Goal: Find specific page/section: Find specific page/section

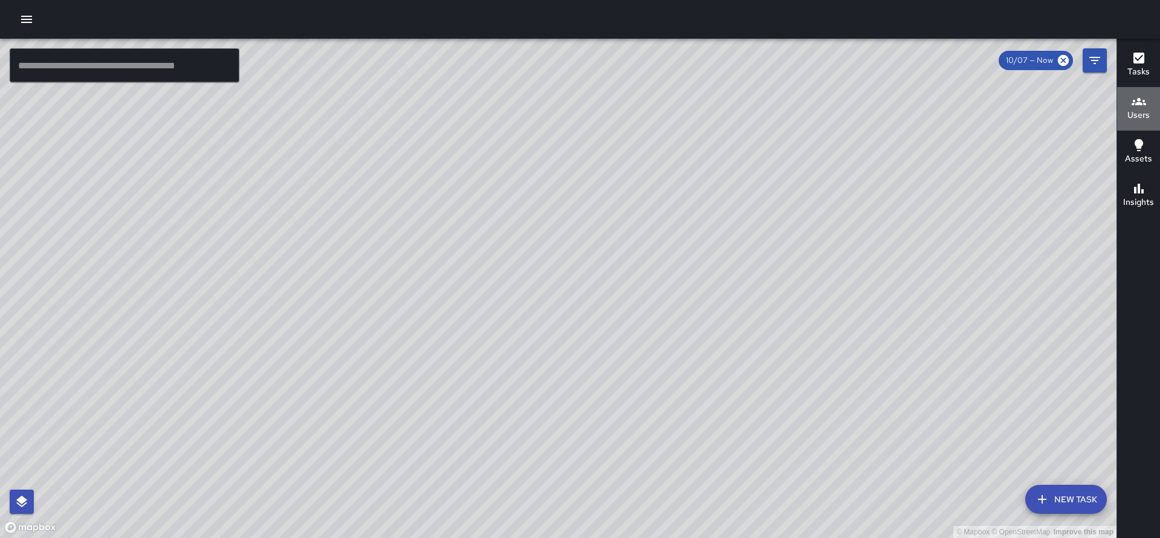
click at [1135, 115] on h6 "Users" at bounding box center [1139, 115] width 22 height 13
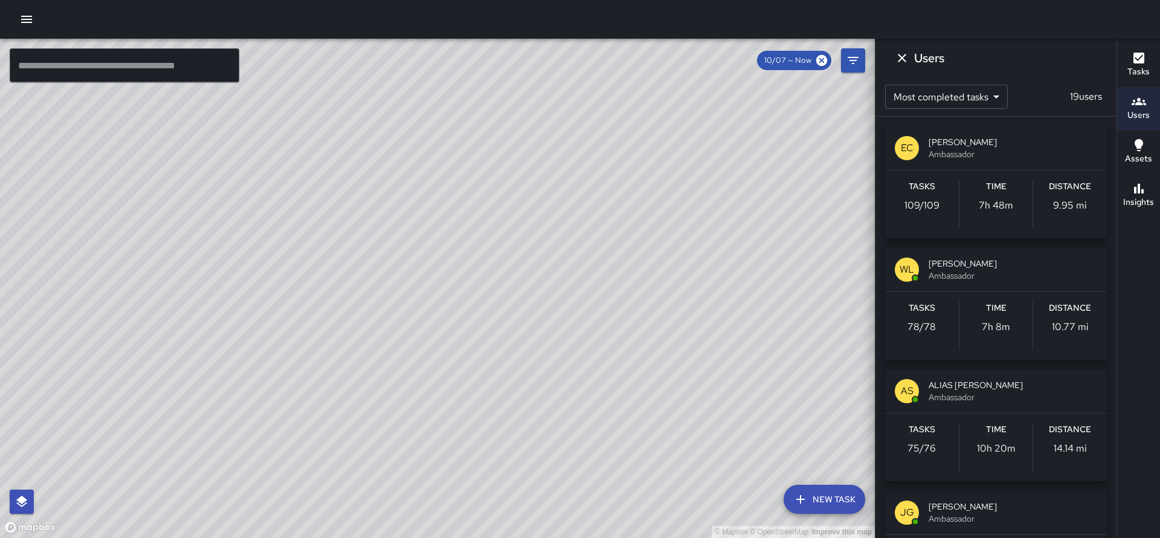
click at [943, 154] on span "Ambassador" at bounding box center [1013, 154] width 169 height 12
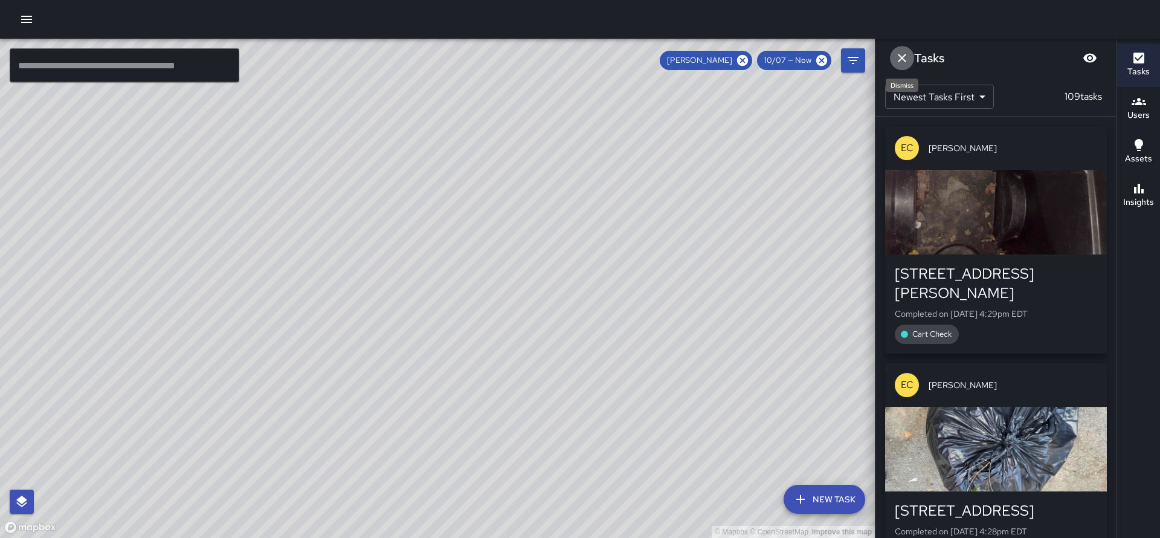
click at [905, 58] on icon "Dismiss" at bounding box center [902, 58] width 15 height 15
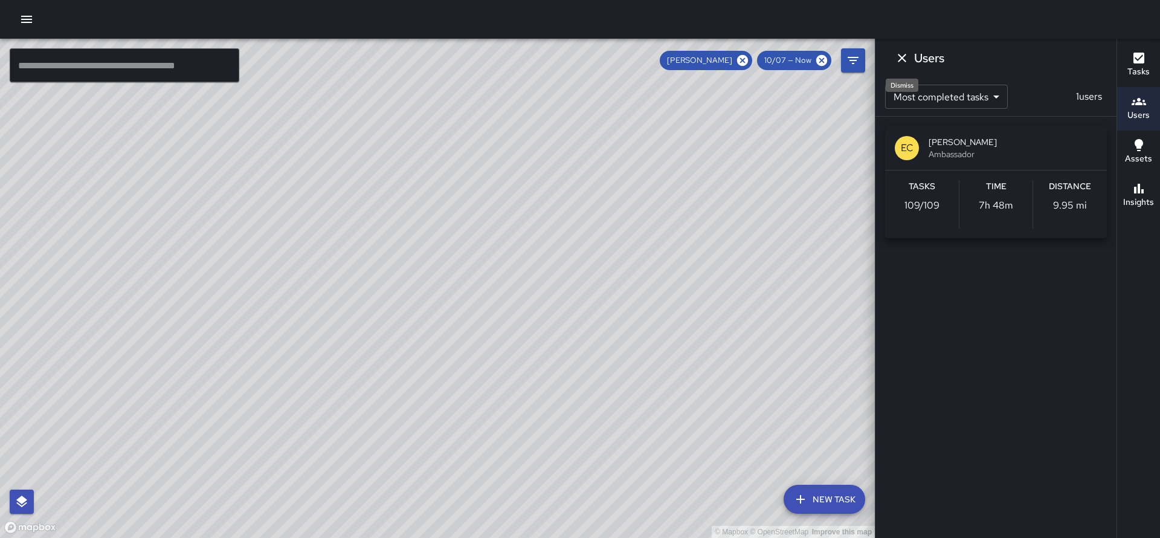
click at [899, 59] on icon "Dismiss" at bounding box center [902, 58] width 15 height 15
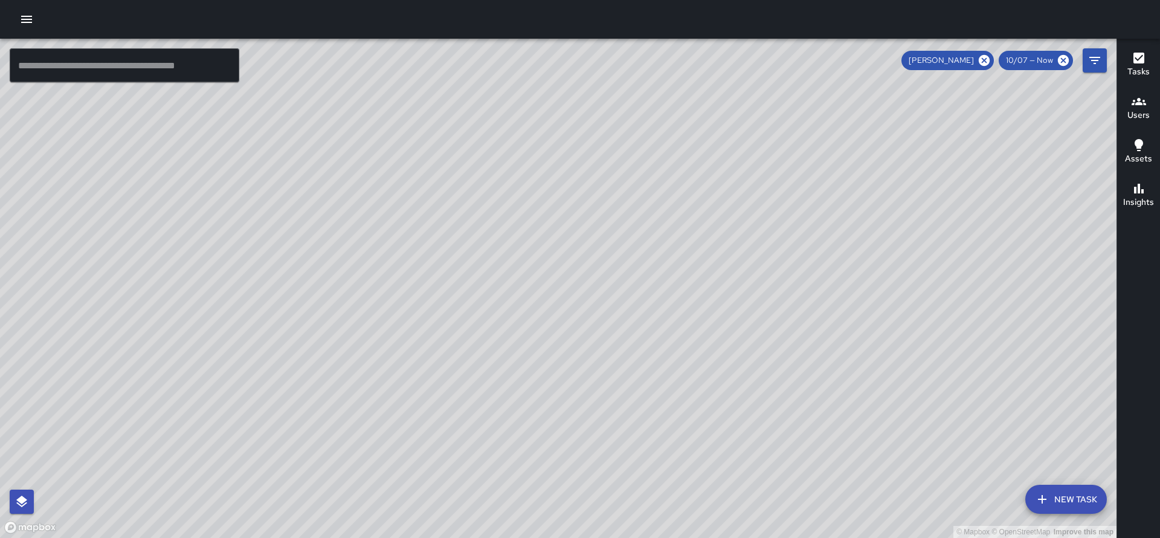
click at [1142, 112] on h6 "Users" at bounding box center [1139, 115] width 22 height 13
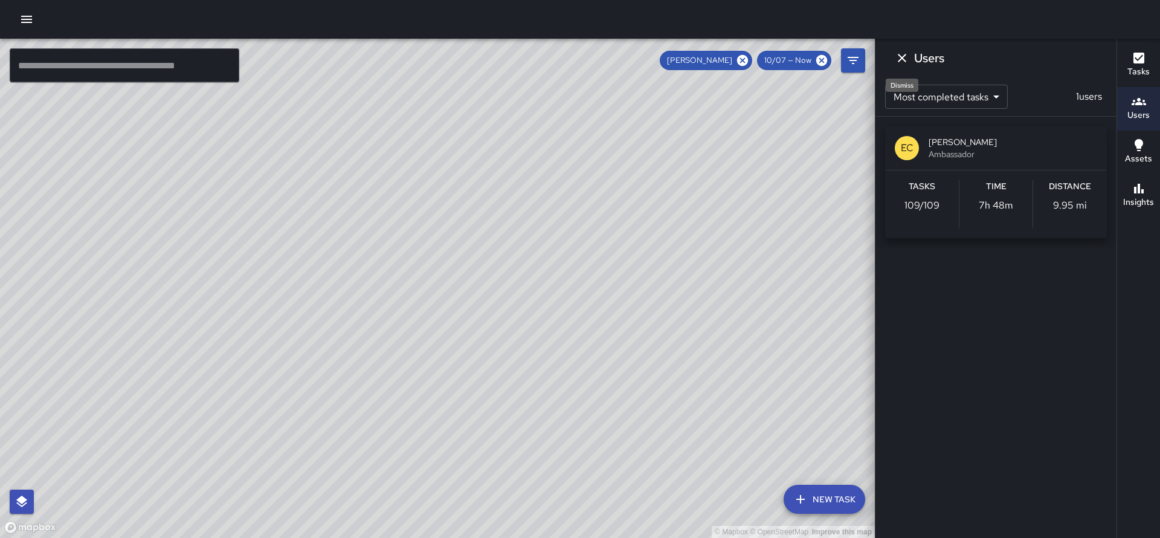
click at [904, 62] on icon "Dismiss" at bounding box center [902, 58] width 15 height 15
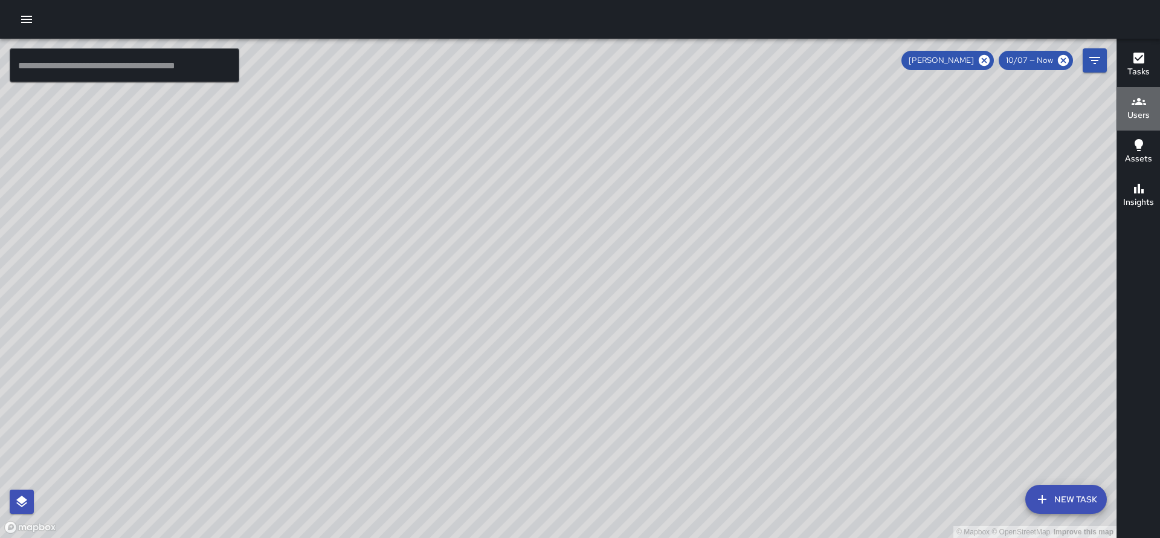
click at [1134, 109] on h6 "Users" at bounding box center [1139, 115] width 22 height 13
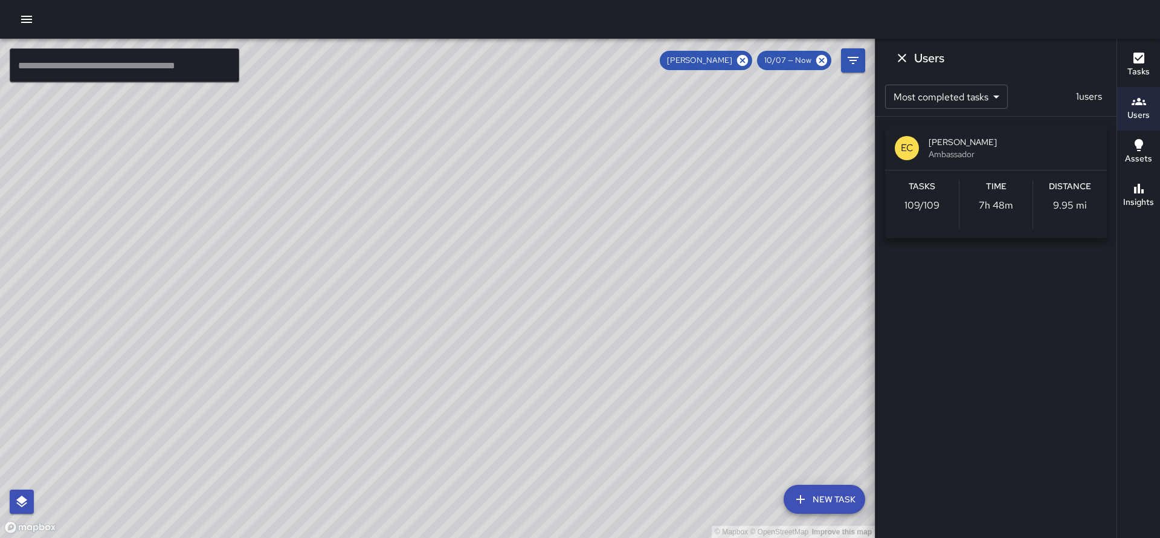
click at [981, 150] on span "Ambassador" at bounding box center [1013, 154] width 169 height 12
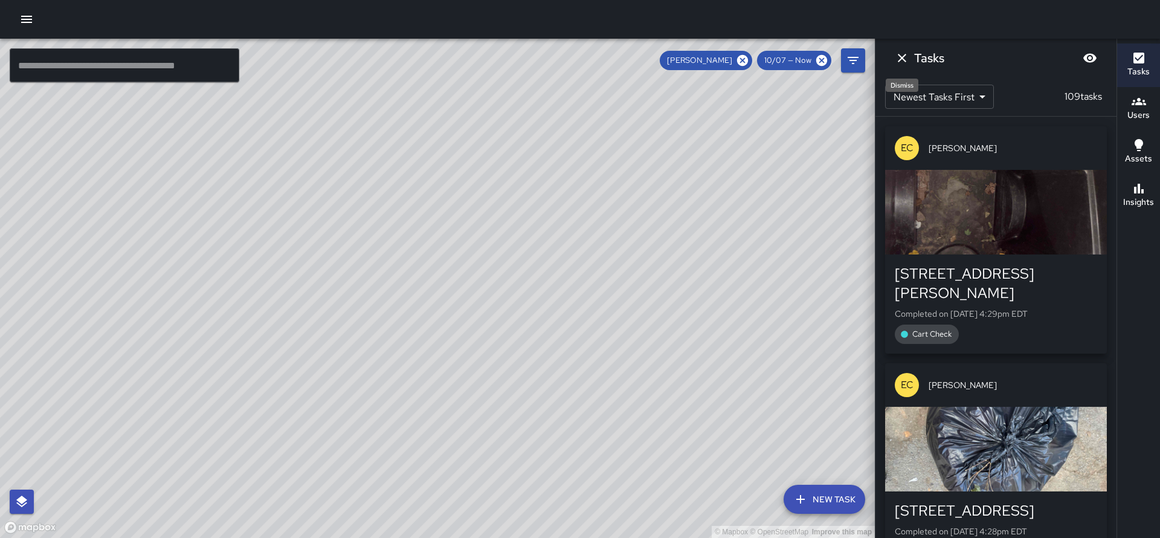
click at [906, 60] on icon "Dismiss" at bounding box center [902, 58] width 15 height 15
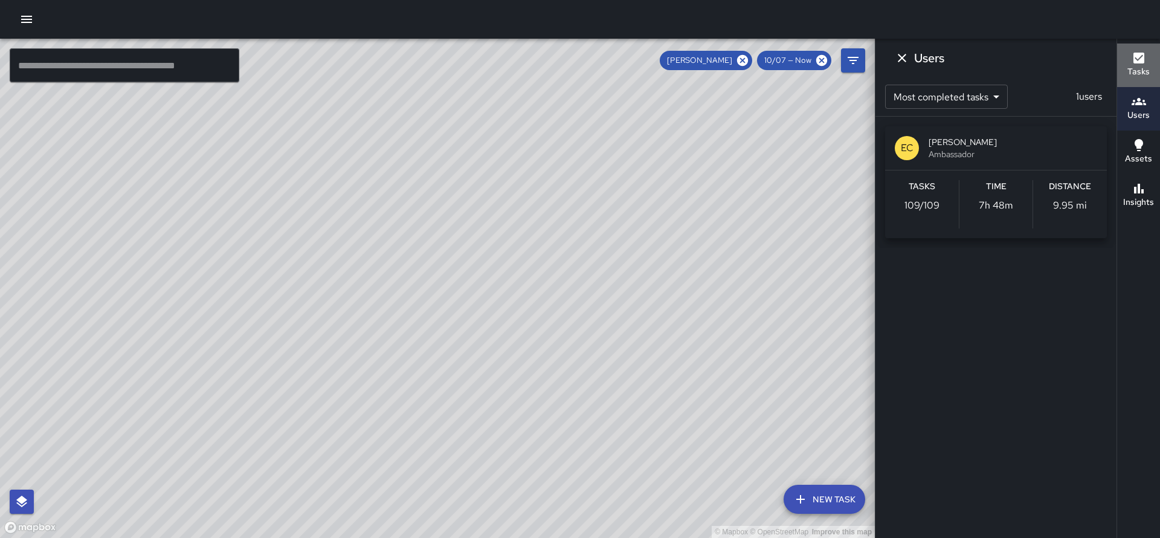
click at [1134, 68] on h6 "Tasks" at bounding box center [1139, 71] width 22 height 13
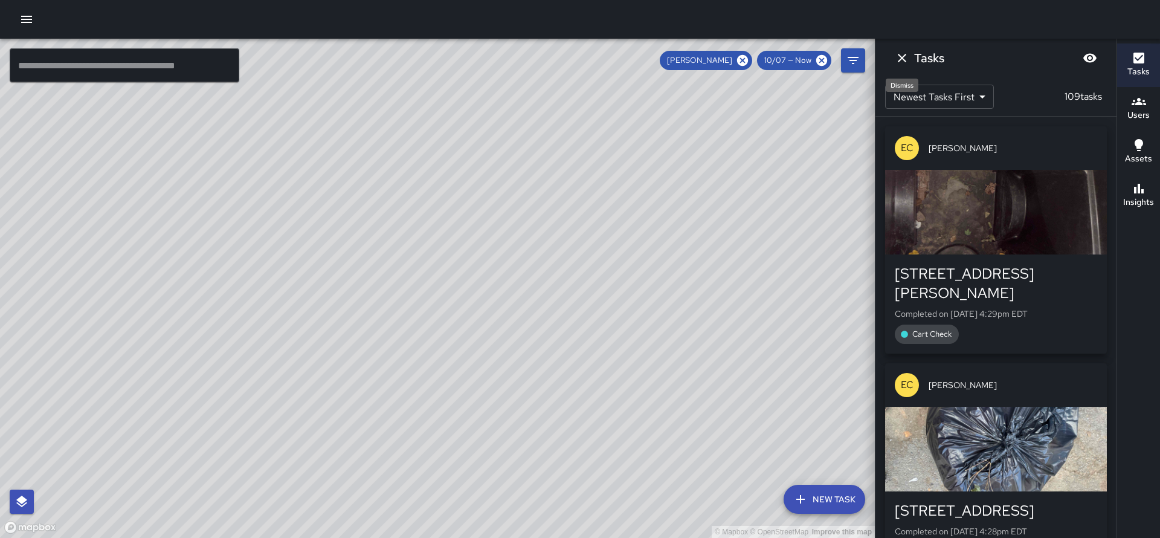
click at [899, 58] on icon "Dismiss" at bounding box center [902, 58] width 15 height 15
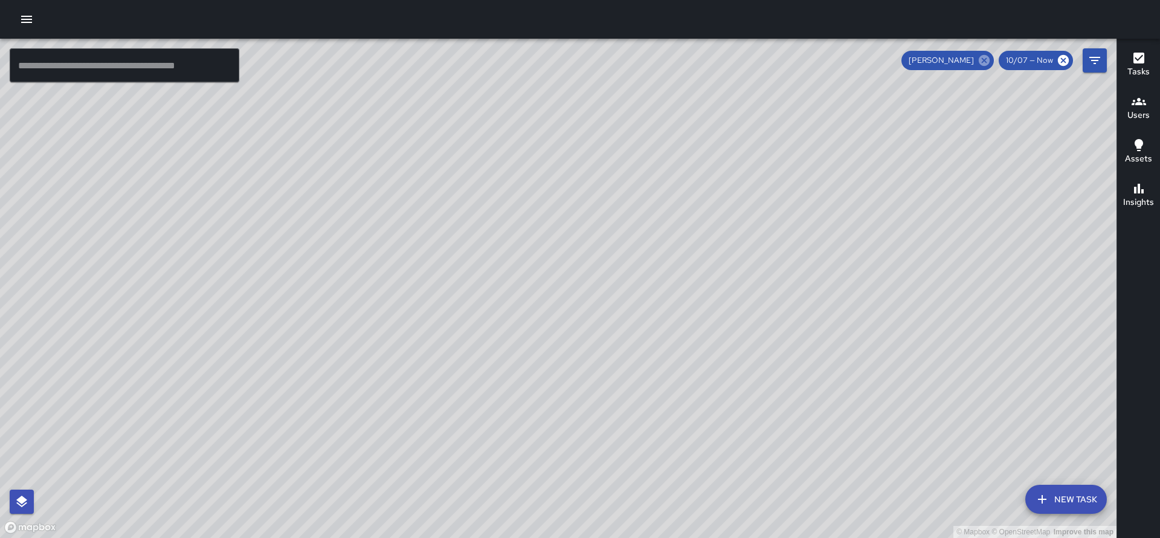
click at [984, 56] on icon at bounding box center [984, 60] width 13 height 13
click at [1137, 103] on icon "button" at bounding box center [1139, 101] width 15 height 7
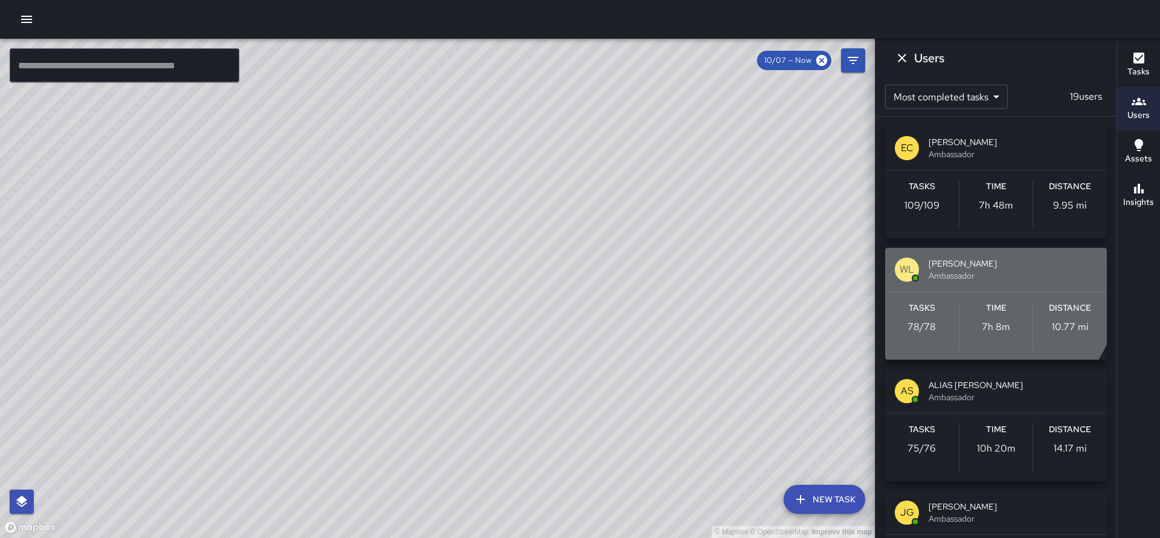
click at [975, 283] on div "[PERSON_NAME] Ambassador" at bounding box center [996, 270] width 222 height 44
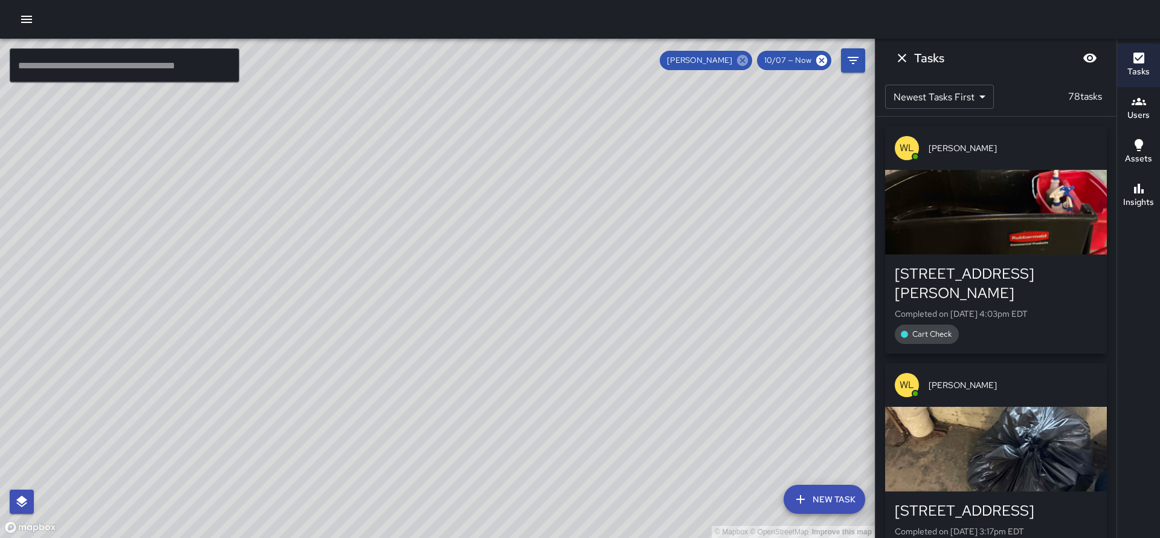
click at [740, 59] on icon at bounding box center [742, 60] width 11 height 11
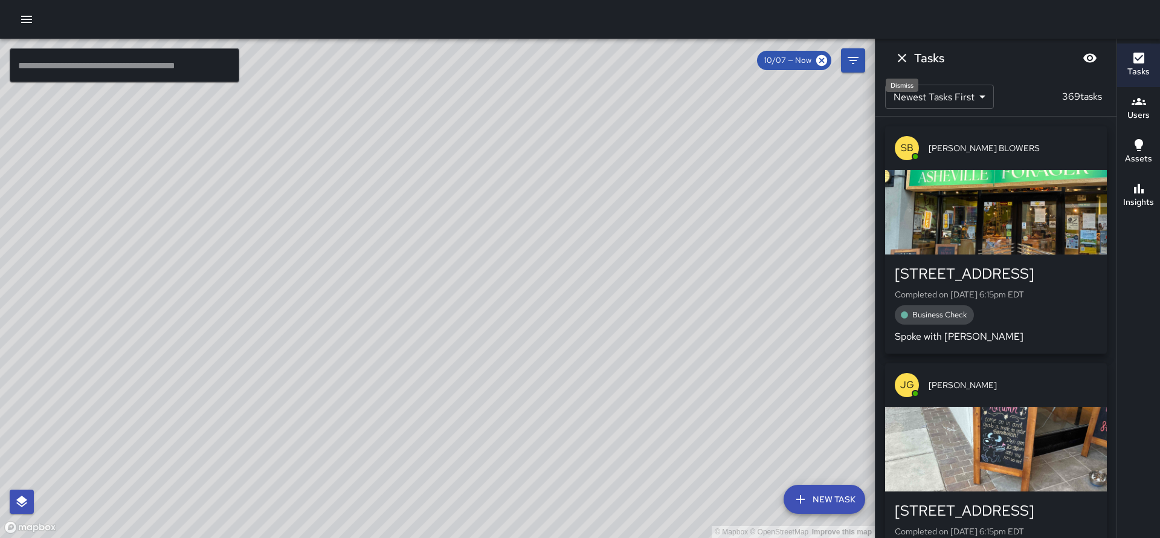
click at [899, 60] on icon "Dismiss" at bounding box center [902, 58] width 8 height 8
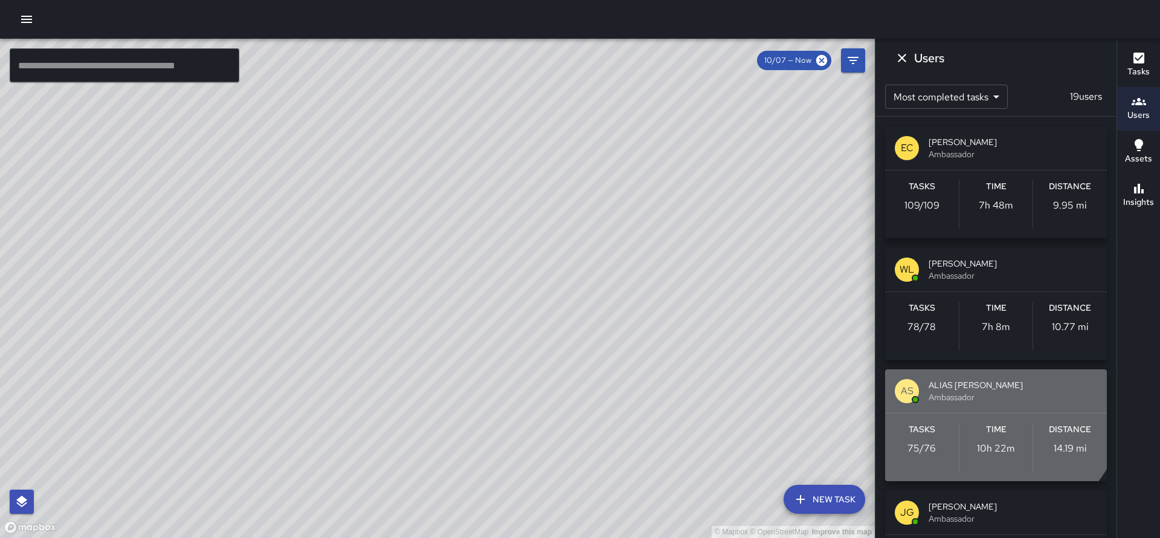
click at [976, 389] on span "ALIAS [PERSON_NAME]" at bounding box center [1013, 385] width 169 height 12
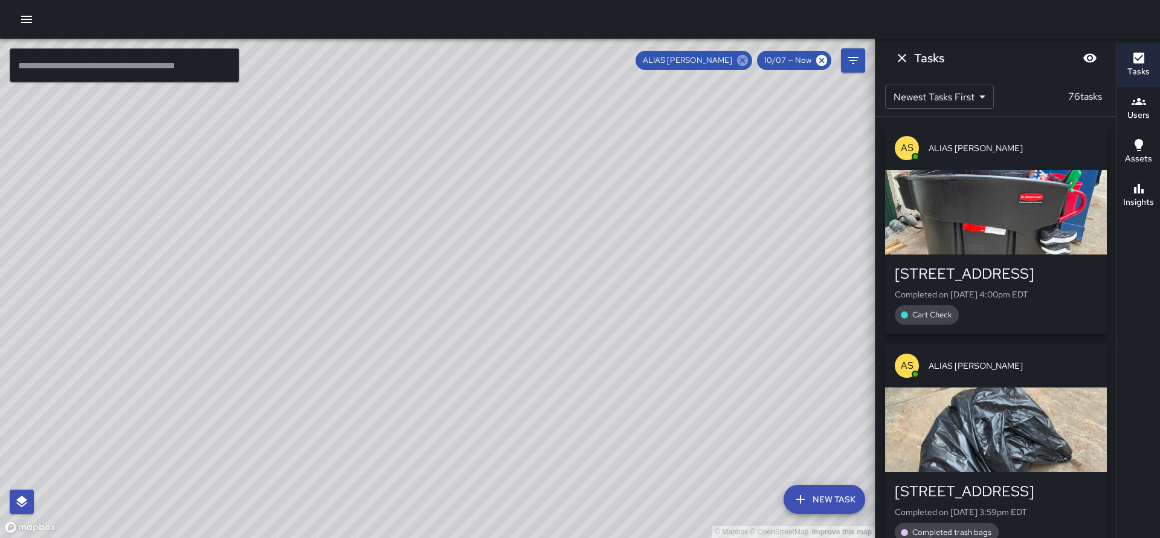
click at [748, 63] on icon at bounding box center [742, 60] width 11 height 11
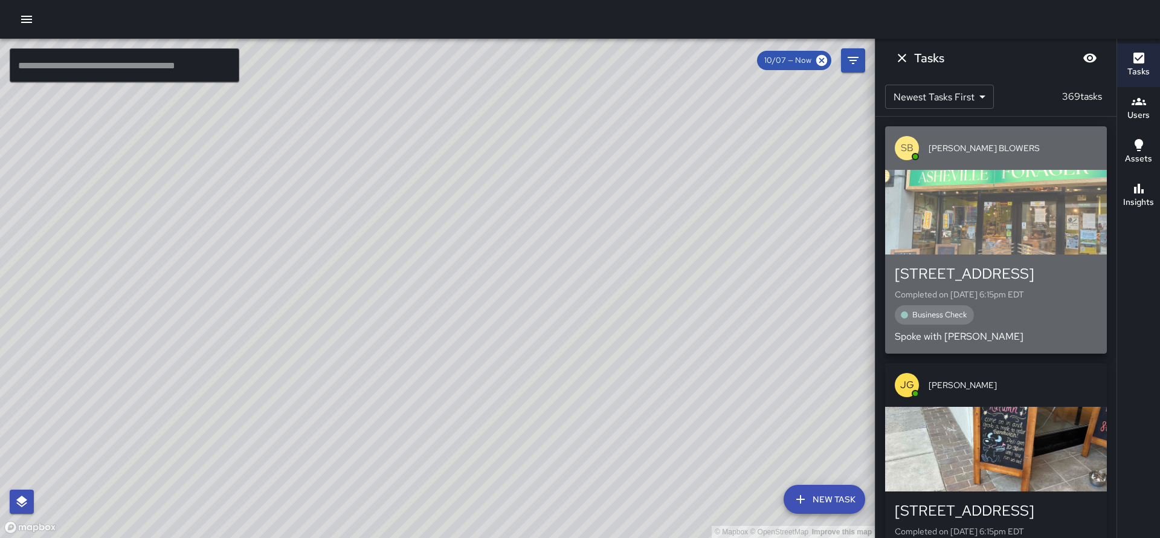
click at [1004, 207] on div "button" at bounding box center [996, 212] width 222 height 85
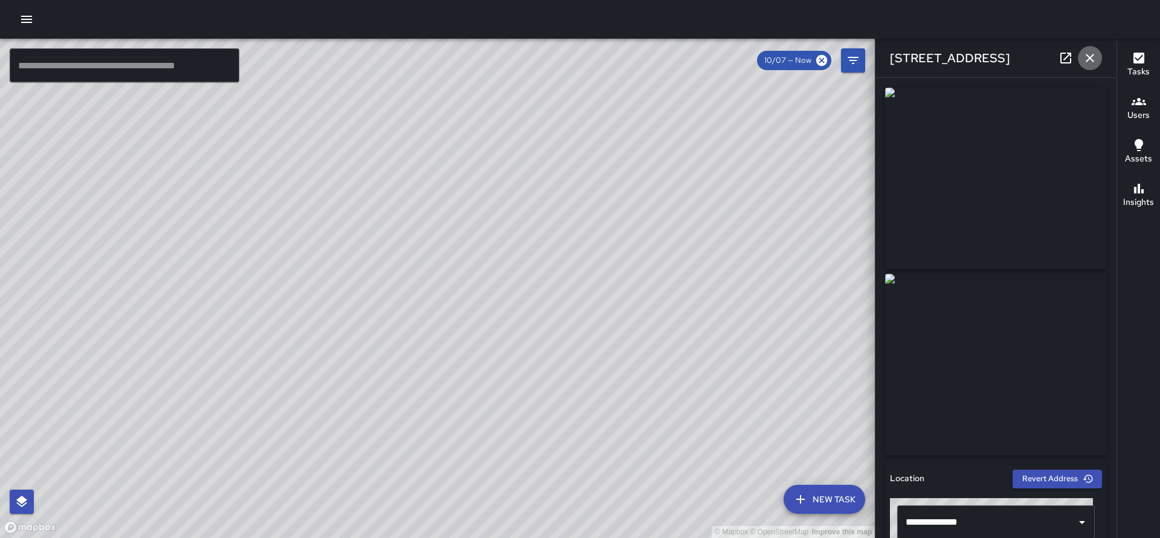
click at [1092, 60] on icon "button" at bounding box center [1090, 58] width 8 height 8
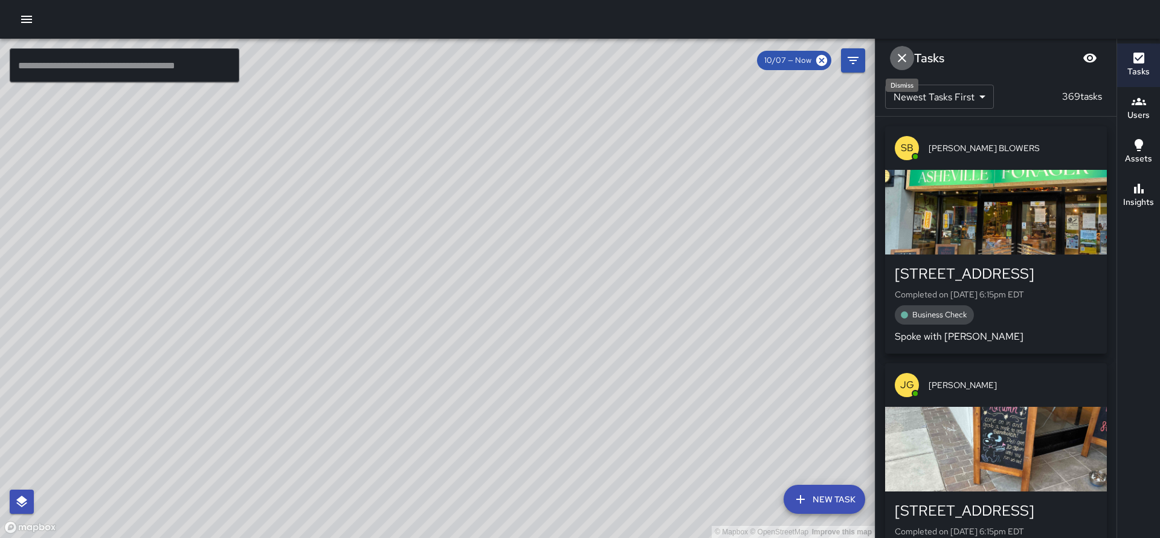
click at [898, 58] on icon "Dismiss" at bounding box center [902, 58] width 15 height 15
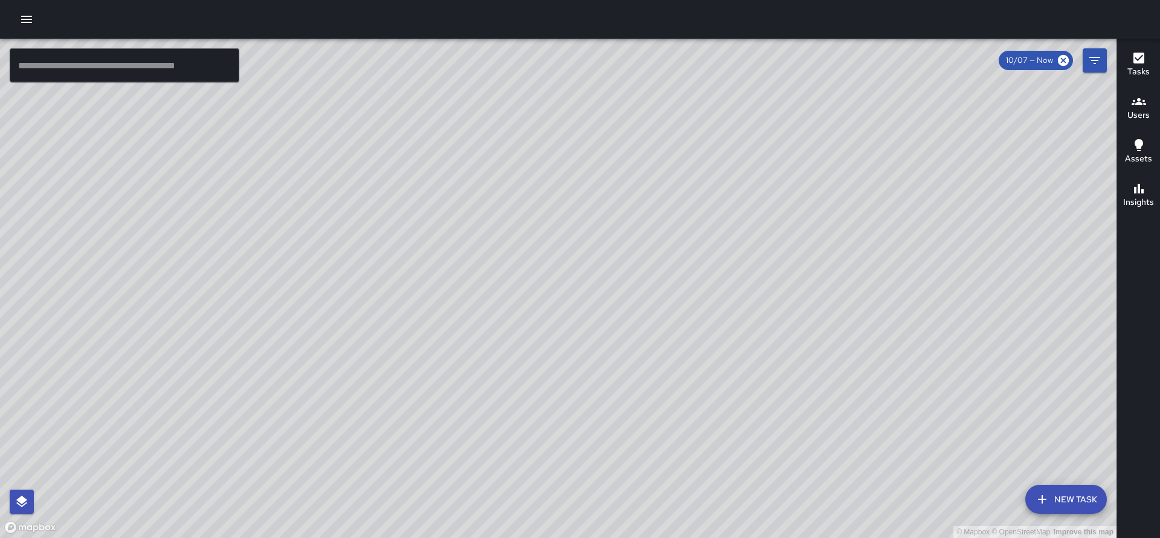
click at [1153, 111] on button "Users" at bounding box center [1138, 109] width 43 height 44
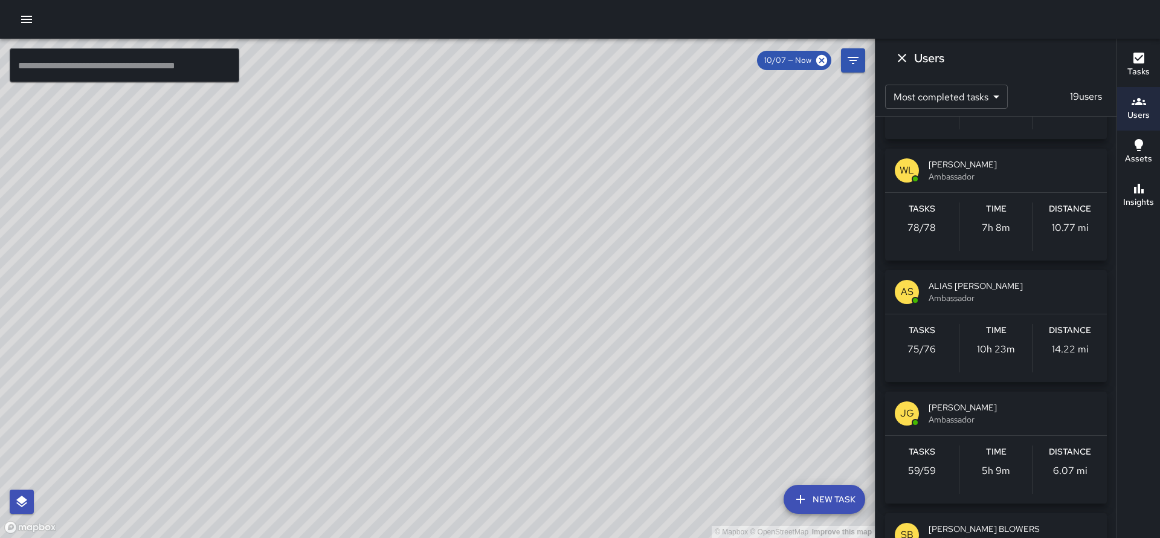
scroll to position [349, 0]
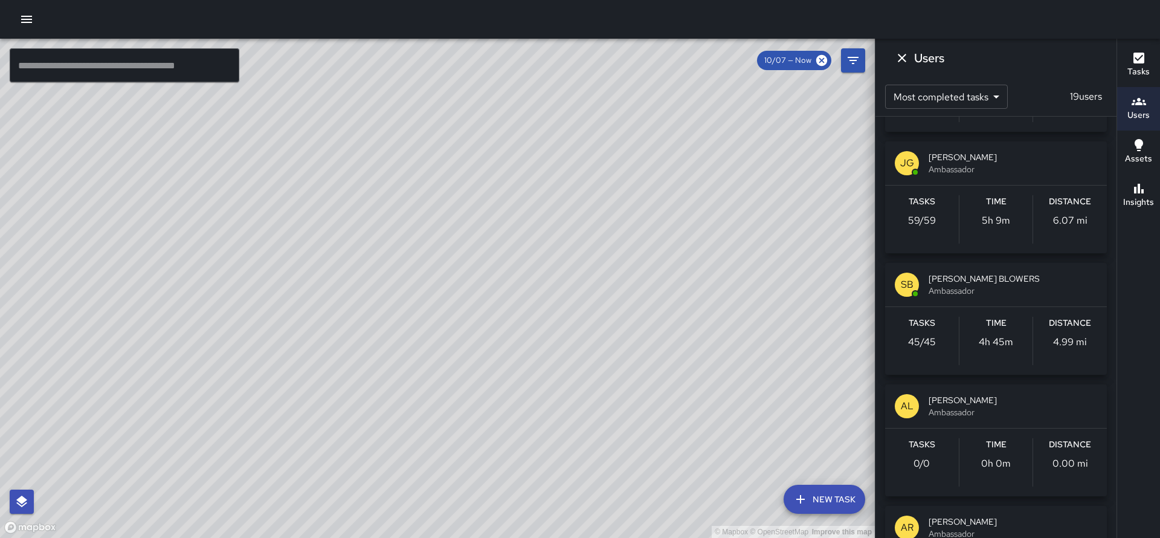
click at [972, 279] on span "[PERSON_NAME] BLOWERS" at bounding box center [1013, 279] width 169 height 12
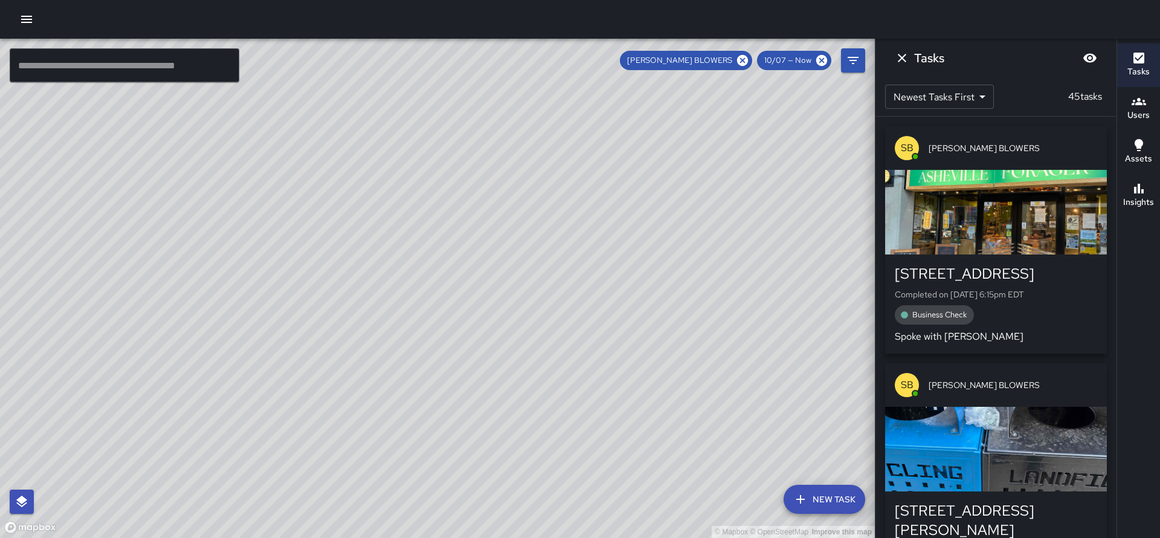
scroll to position [0, 0]
click at [910, 59] on button "Dismiss" at bounding box center [902, 58] width 24 height 24
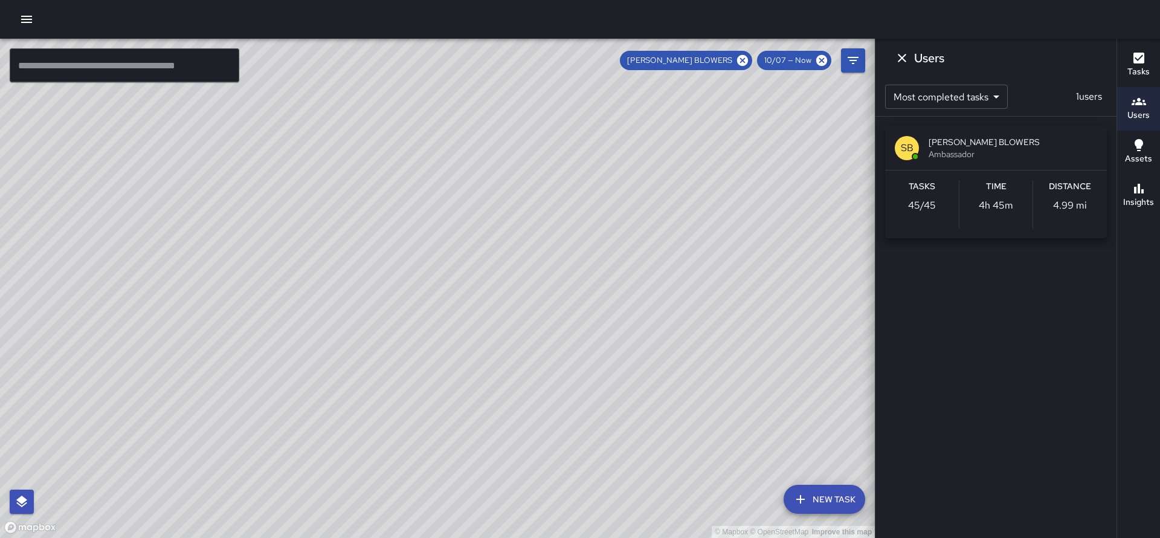
drag, startPoint x: 712, startPoint y: 334, endPoint x: 703, endPoint y: 332, distance: 9.4
click at [703, 332] on div "© Mapbox © OpenStreetMap Improve this map" at bounding box center [437, 288] width 875 height 499
drag, startPoint x: 710, startPoint y: 331, endPoint x: 522, endPoint y: 447, distance: 221.2
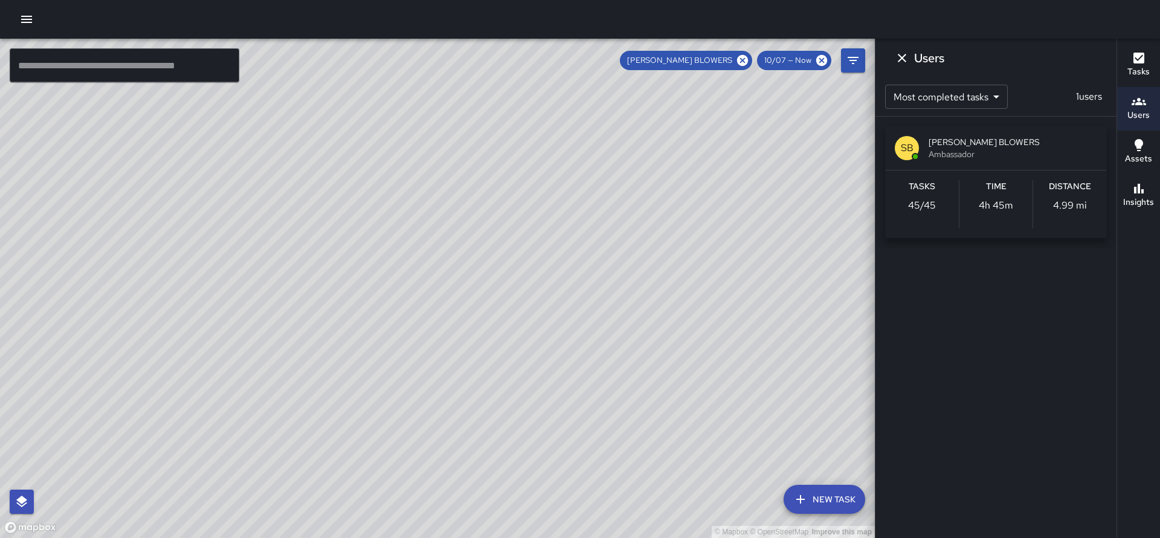
click at [522, 447] on div "© Mapbox © OpenStreetMap Improve this map" at bounding box center [437, 288] width 875 height 499
click at [906, 67] on button "Dismiss" at bounding box center [902, 58] width 24 height 24
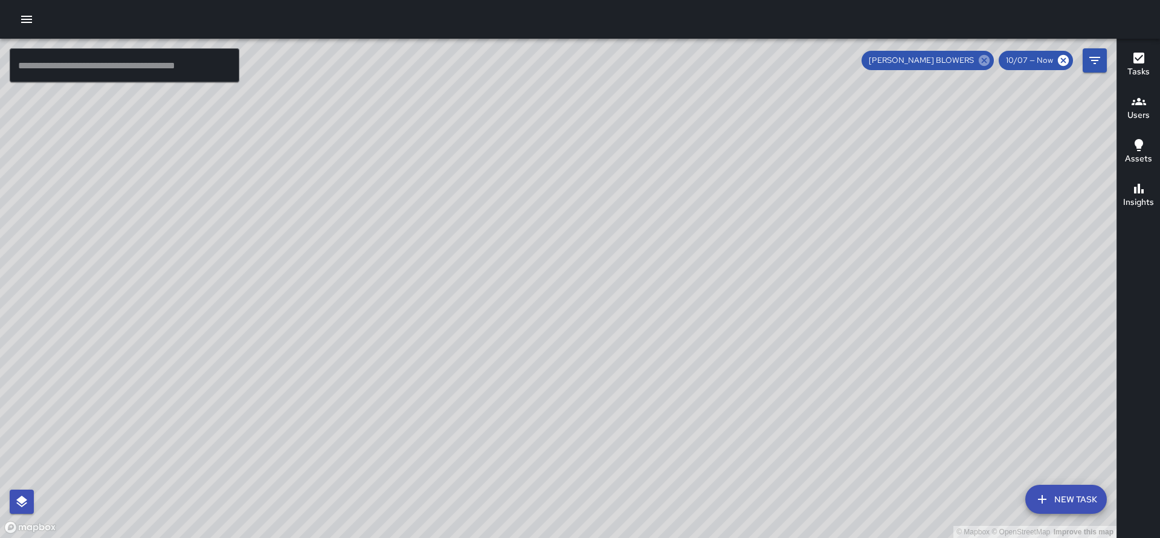
click at [990, 60] on icon at bounding box center [984, 60] width 11 height 11
click at [1144, 111] on h6 "Users" at bounding box center [1139, 115] width 22 height 13
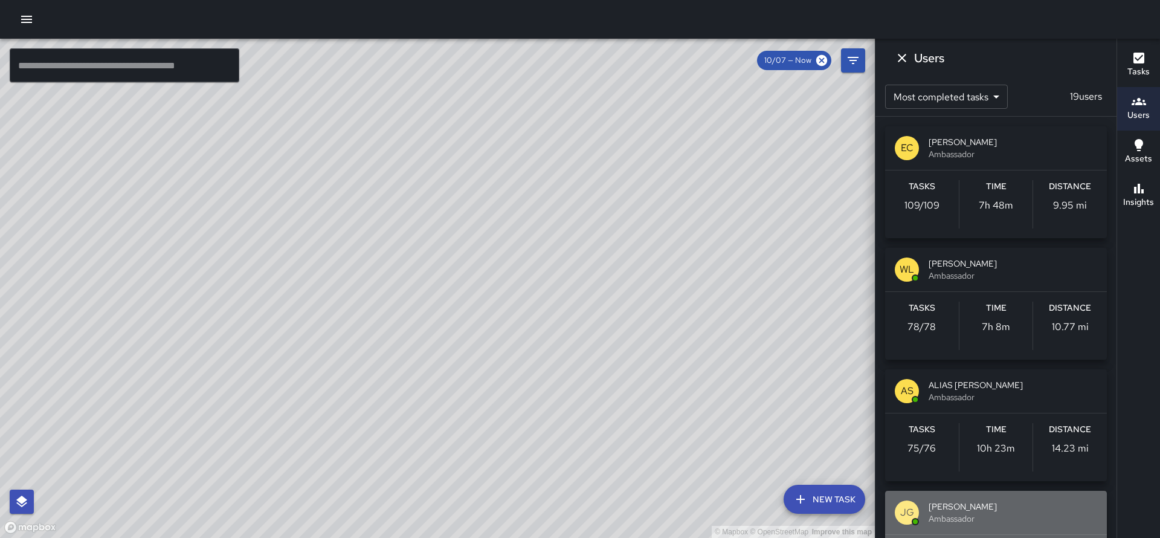
click at [978, 512] on span "Ambassador" at bounding box center [1013, 518] width 169 height 12
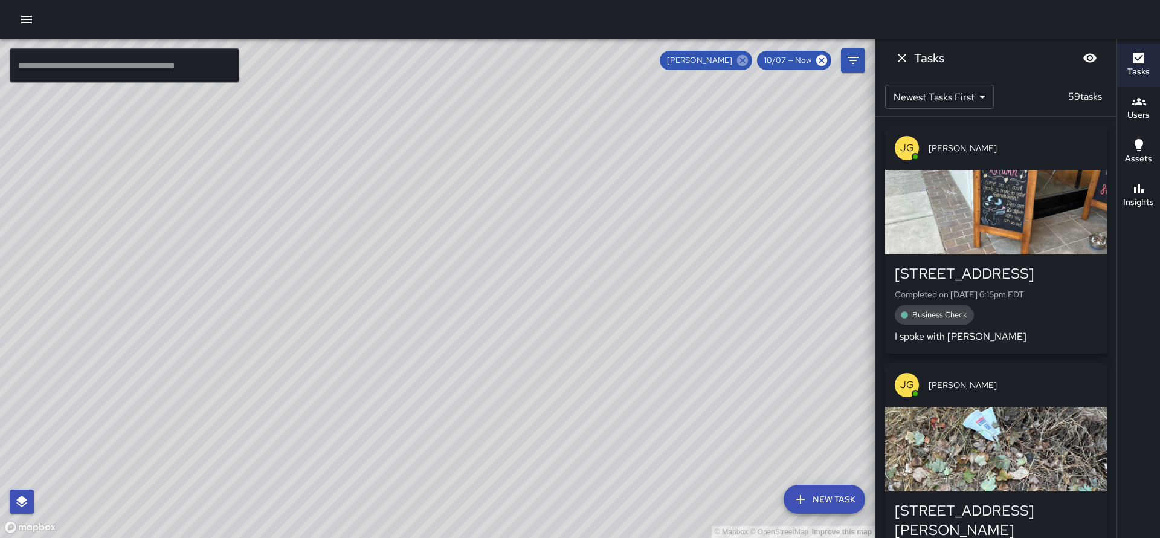
click at [749, 64] on icon at bounding box center [742, 60] width 13 height 13
